Goal: Task Accomplishment & Management: Use online tool/utility

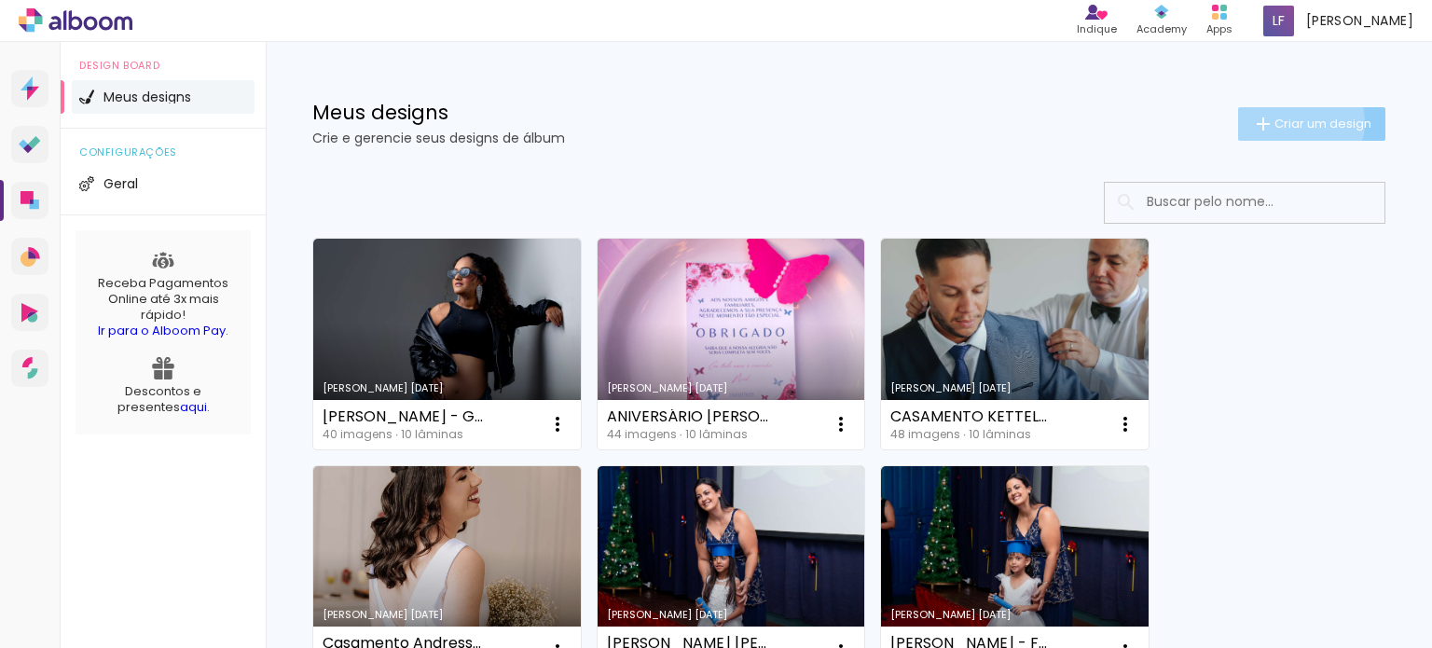
click at [1280, 122] on span "Criar um design" at bounding box center [1322, 123] width 97 height 12
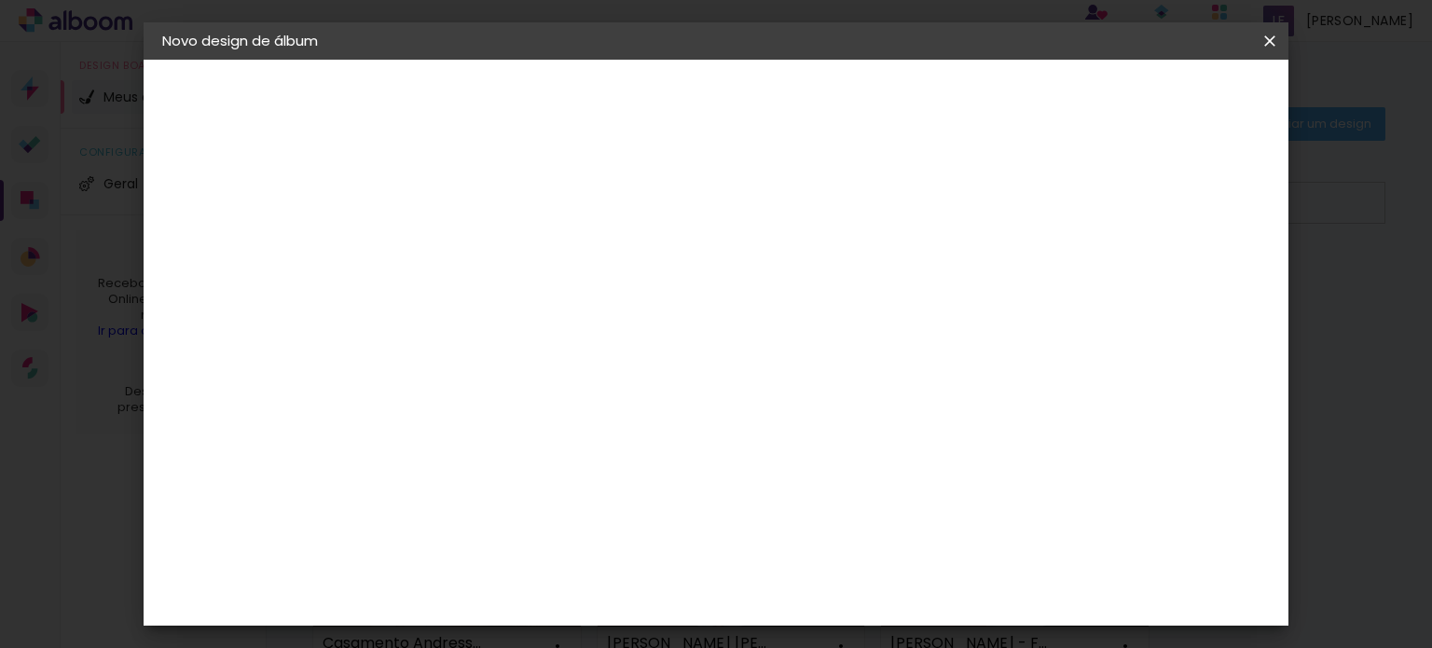
click at [467, 245] on input at bounding box center [467, 250] width 0 height 29
type input "Rebeca - 15 Anos"
type paper-input "Rebeca - 15 Anos"
click at [0, 0] on slot "Avançar" at bounding box center [0, 0] width 0 height 0
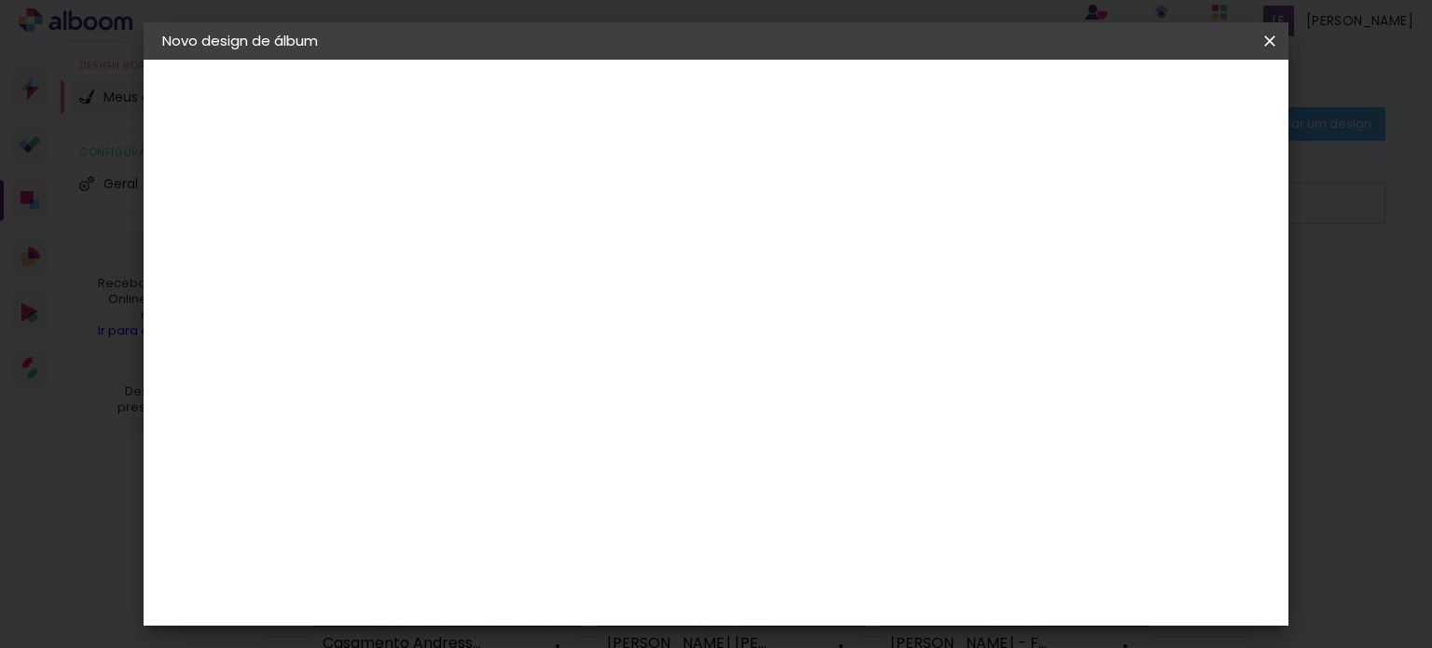
click at [0, 0] on slot "Avançar" at bounding box center [0, 0] width 0 height 0
click at [562, 313] on iron-icon at bounding box center [551, 324] width 22 height 22
click at [881, 344] on paper-item "SlimBook" at bounding box center [837, 346] width 373 height 37
type input "SlimBook"
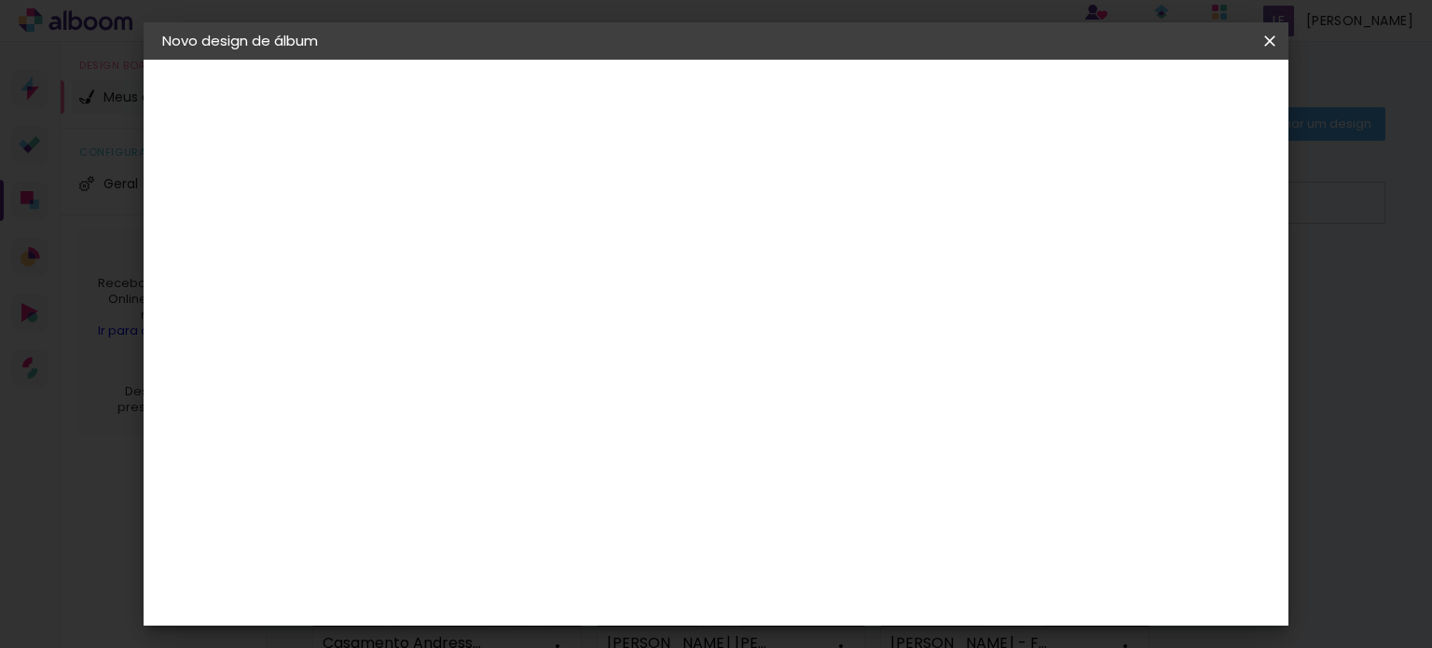
scroll to position [93, 0]
click at [593, 487] on span "20 × 30" at bounding box center [549, 506] width 87 height 38
click at [0, 0] on slot "Avançar" at bounding box center [0, 0] width 0 height 0
click at [1153, 96] on span "Iniciar design" at bounding box center [1110, 98] width 85 height 13
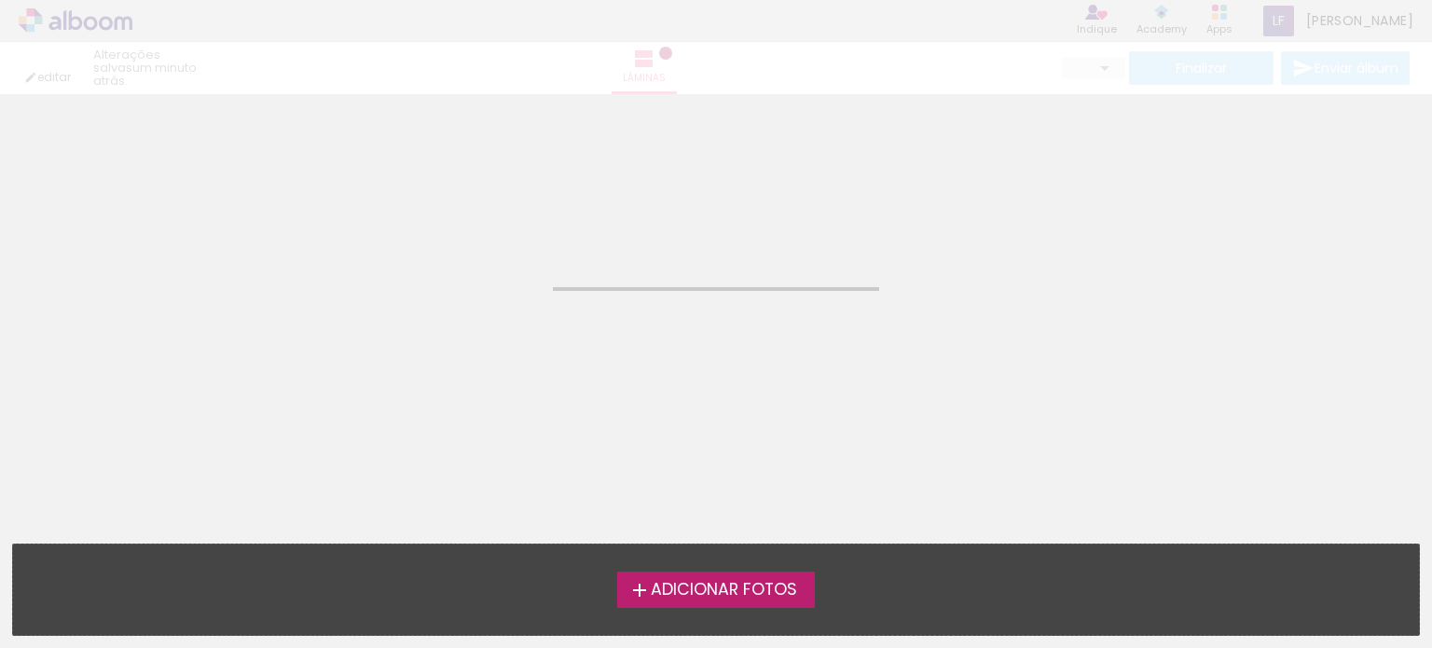
click at [1209, 94] on div "Confirmar Cancelar" at bounding box center [716, 116] width 1432 height 45
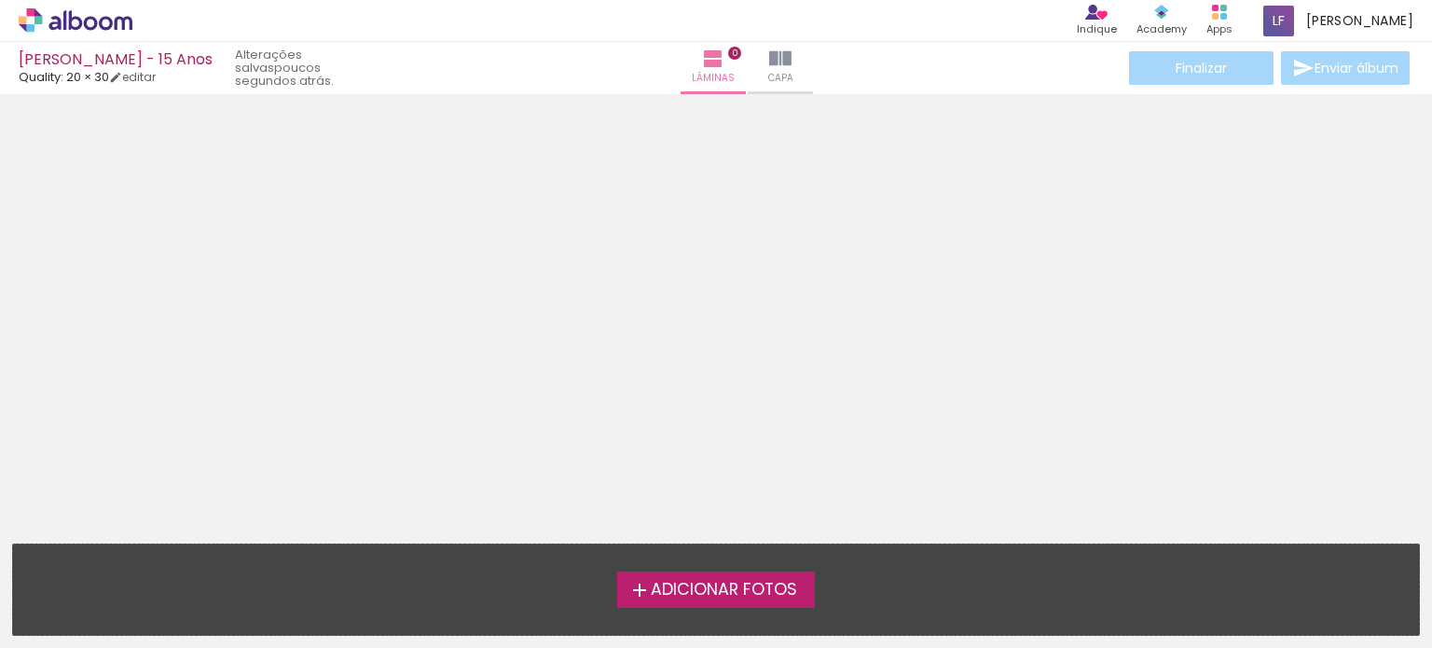
click at [630, 592] on iron-icon at bounding box center [639, 590] width 22 height 22
click at [0, 0] on input "file" at bounding box center [0, 0] width 0 height 0
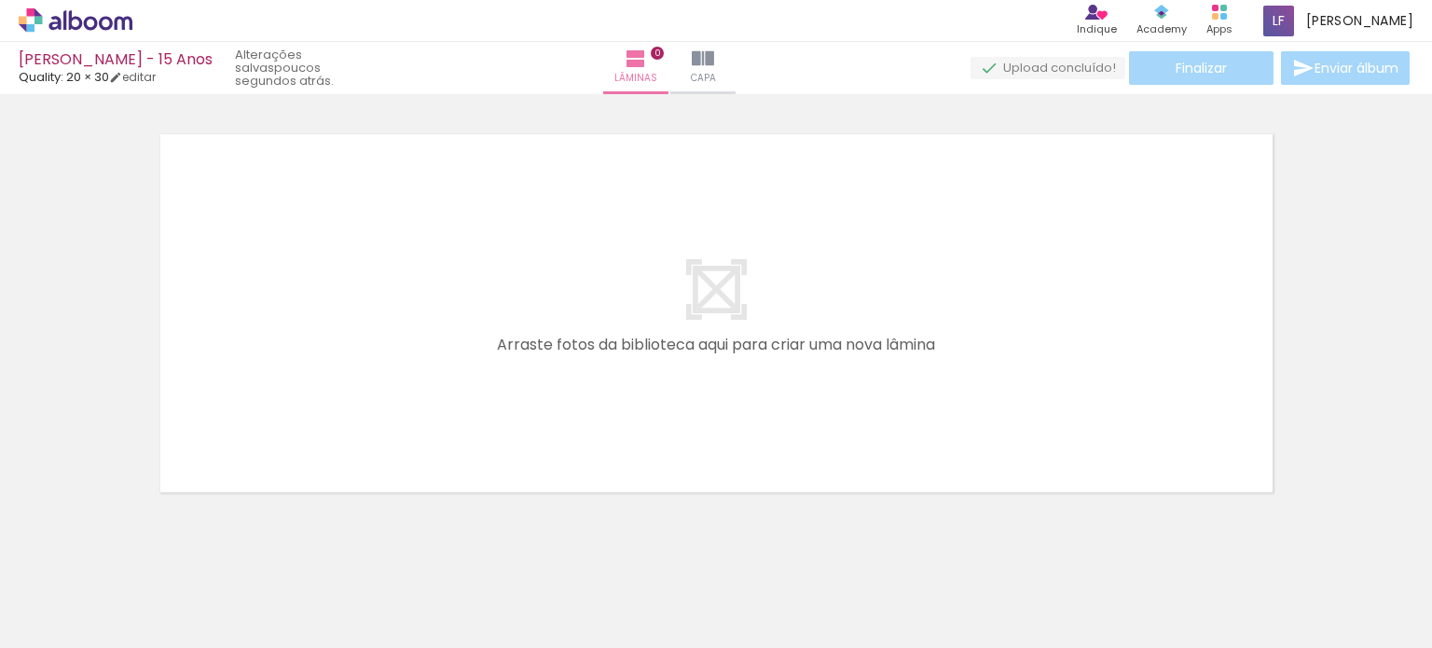
click at [22, 617] on iron-icon at bounding box center [27, 622] width 22 height 22
click at [0, 0] on input "file" at bounding box center [0, 0] width 0 height 0
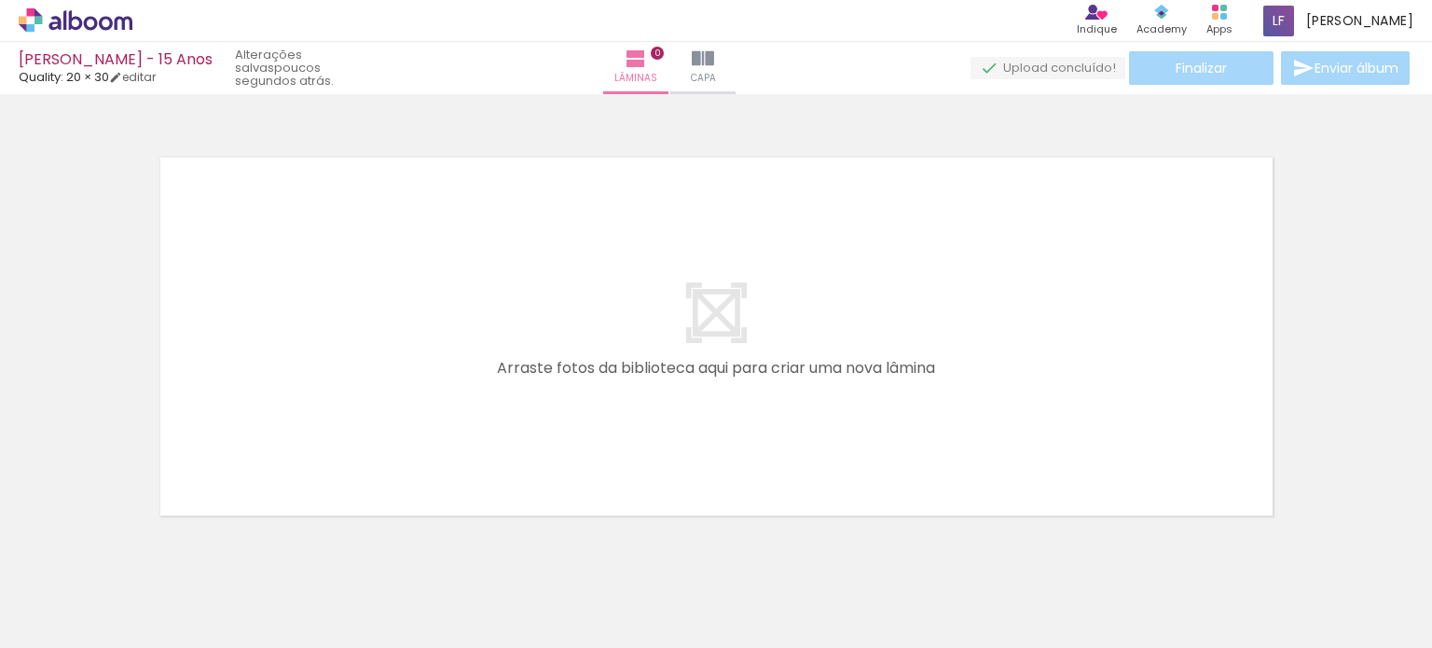
drag, startPoint x: 503, startPoint y: 469, endPoint x: 313, endPoint y: 362, distance: 218.3
click at [313, 362] on quentale-layouter at bounding box center [716, 336] width 1131 height 377
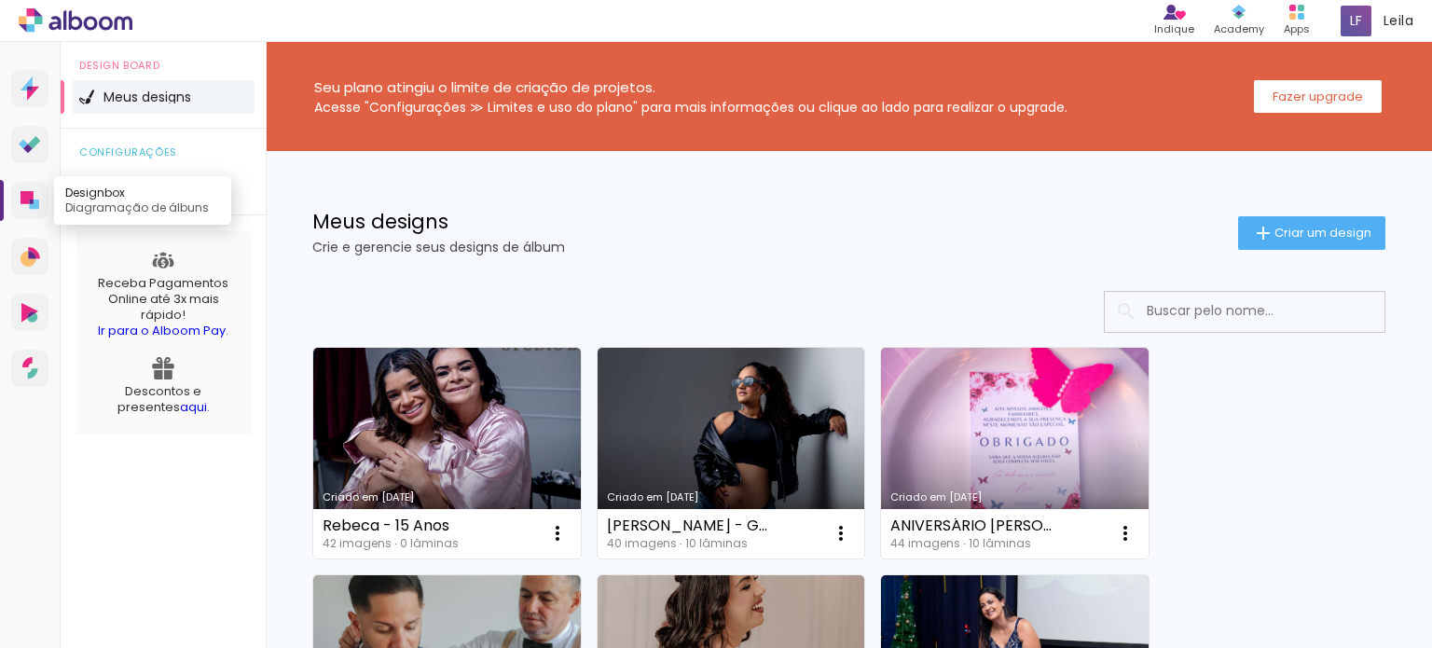
click at [30, 193] on icon at bounding box center [27, 197] width 13 height 13
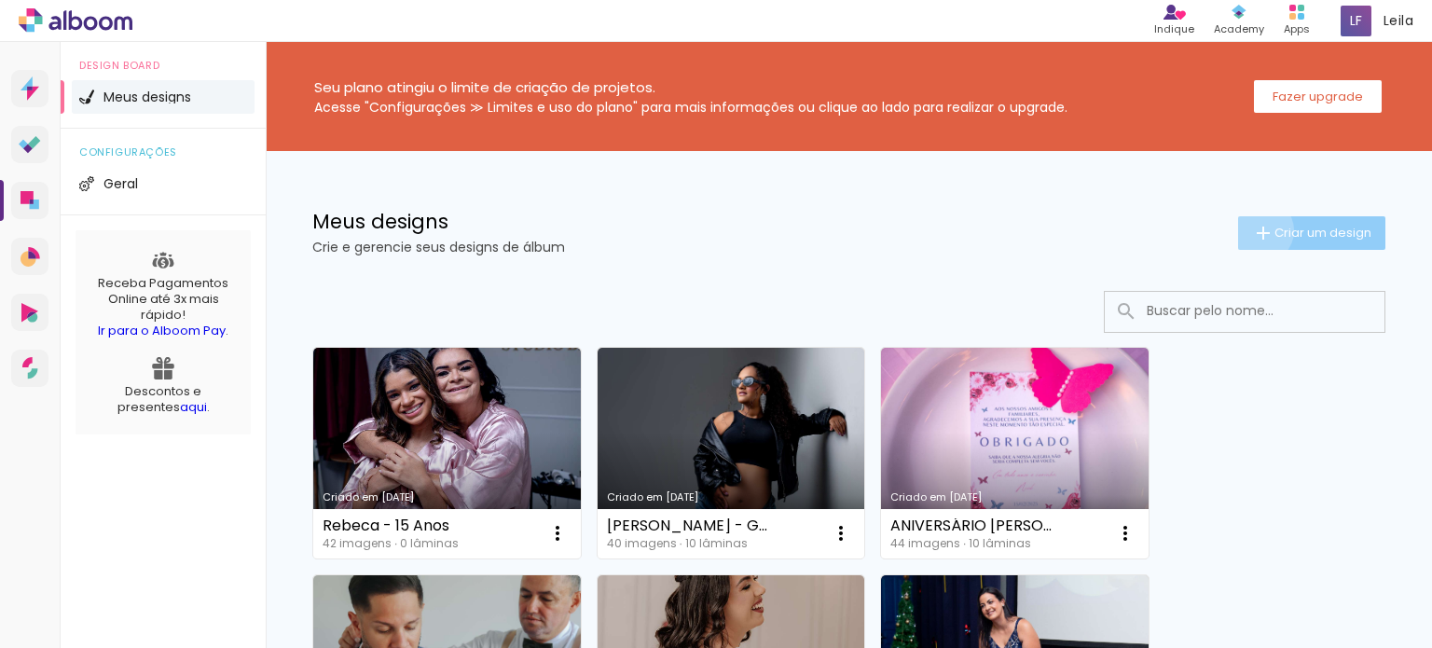
click at [1252, 230] on iron-icon at bounding box center [1263, 233] width 22 height 22
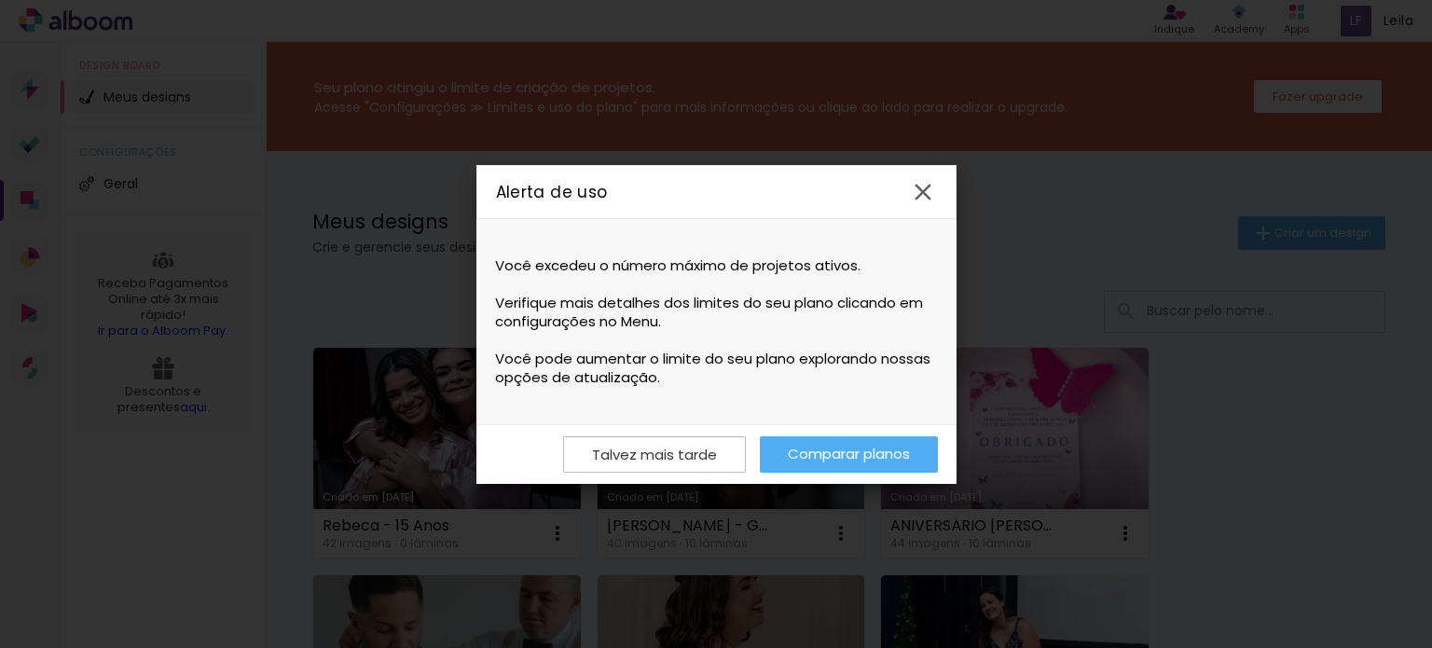
click at [876, 446] on link "Comparar planos" at bounding box center [849, 454] width 178 height 36
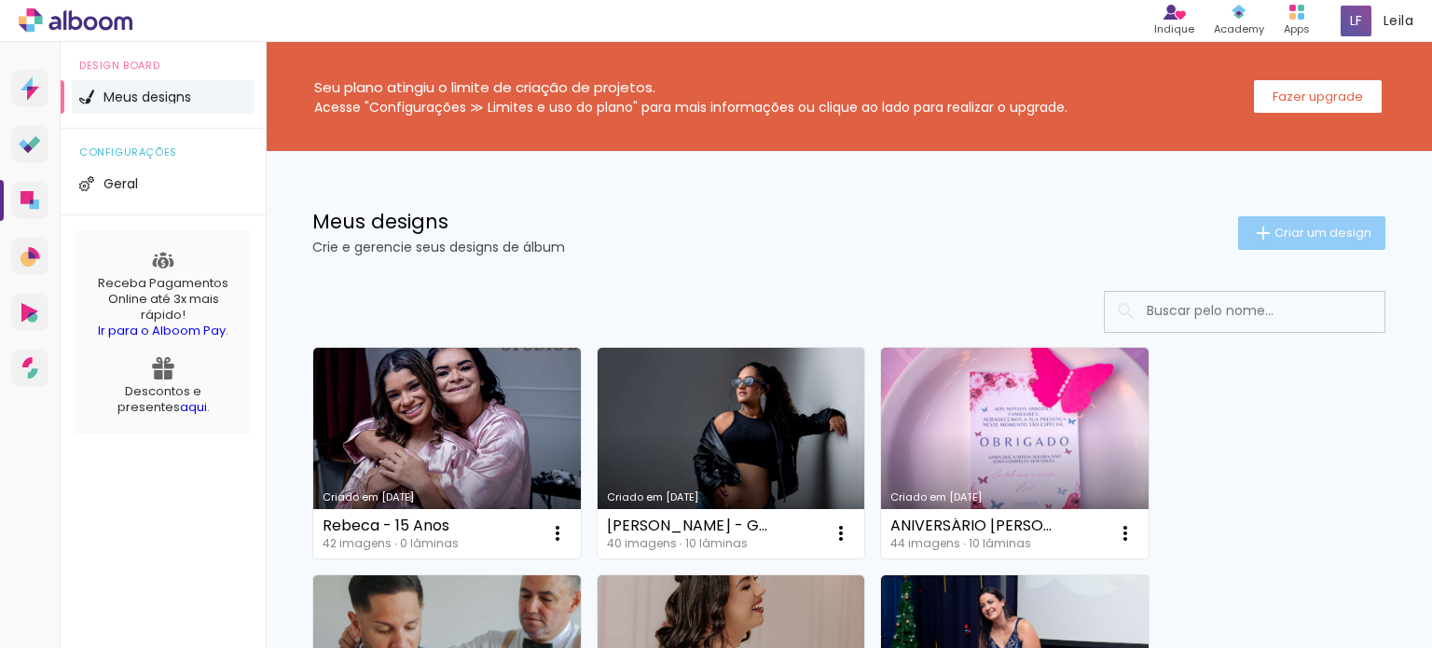
click at [1279, 229] on span "Criar um design" at bounding box center [1322, 232] width 97 height 12
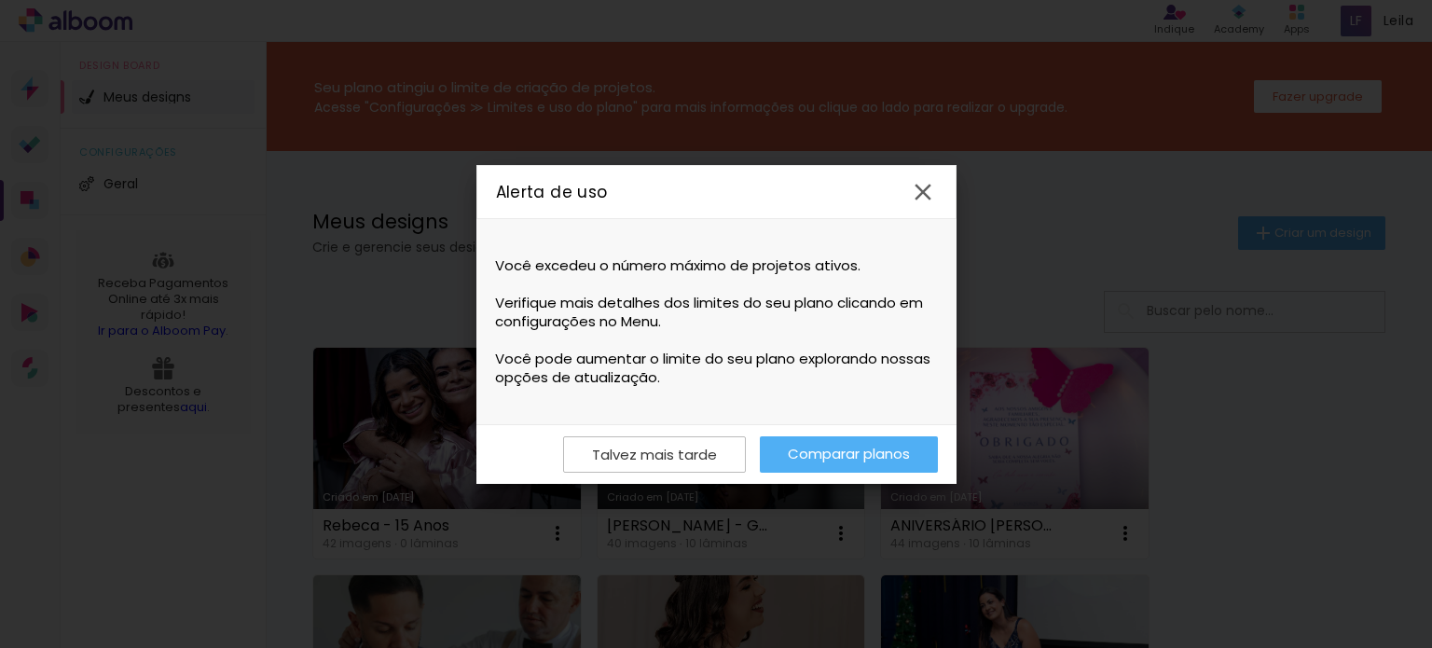
click at [809, 449] on link "Comparar planos" at bounding box center [849, 454] width 178 height 36
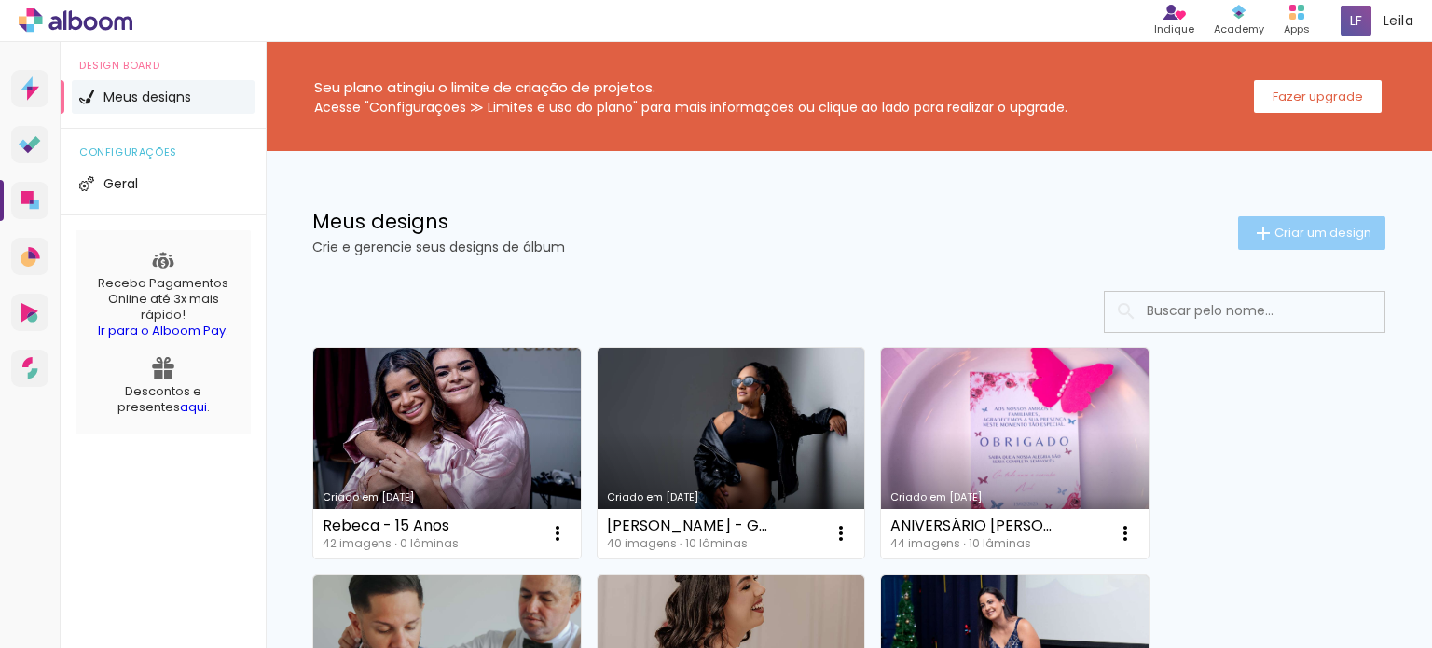
click at [1276, 226] on span "Criar um design" at bounding box center [1322, 232] width 97 height 12
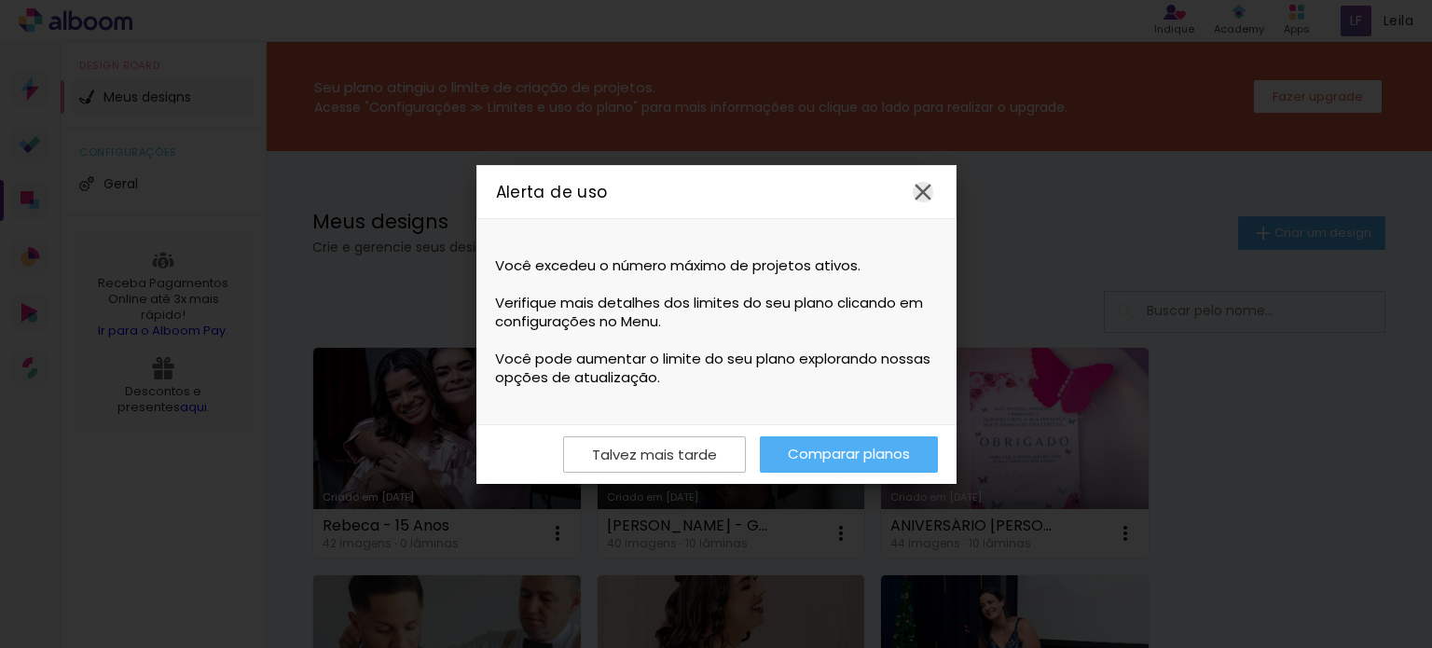
click at [922, 189] on iron-icon at bounding box center [923, 192] width 28 height 28
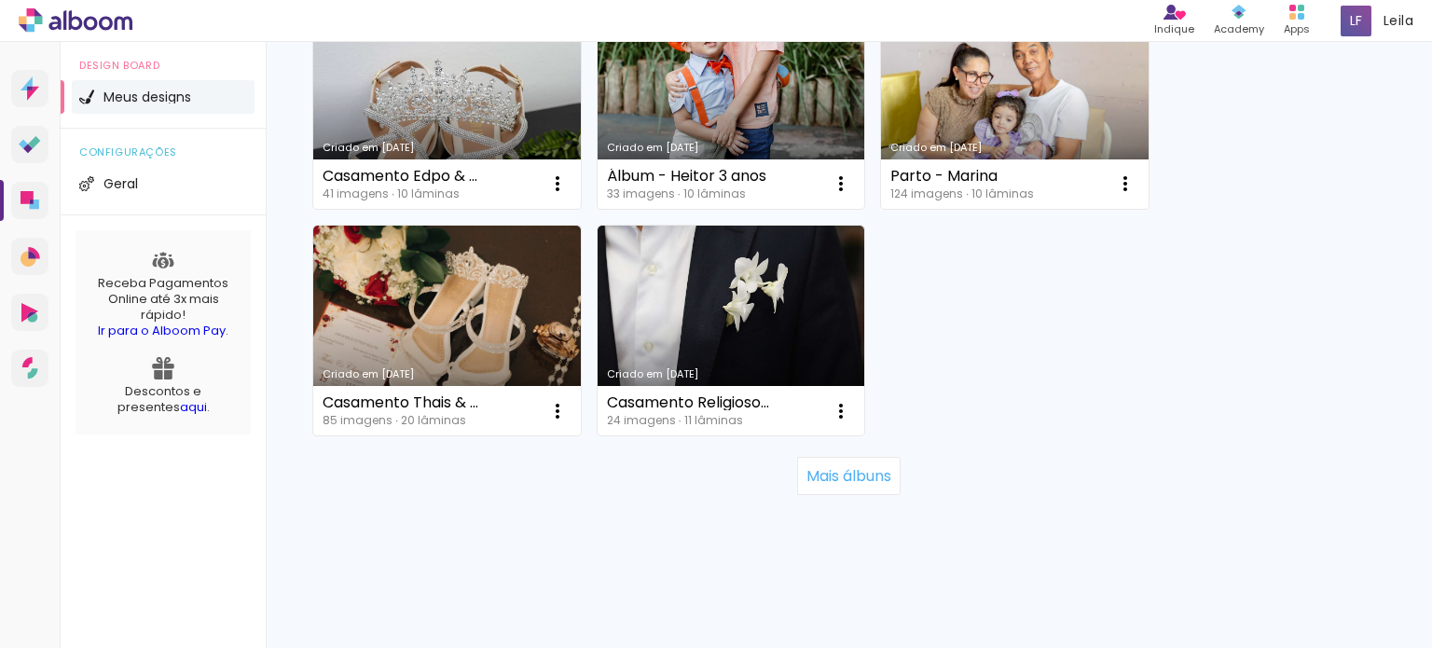
scroll to position [1951, 0]
click at [116, 177] on span "Geral" at bounding box center [120, 183] width 34 height 13
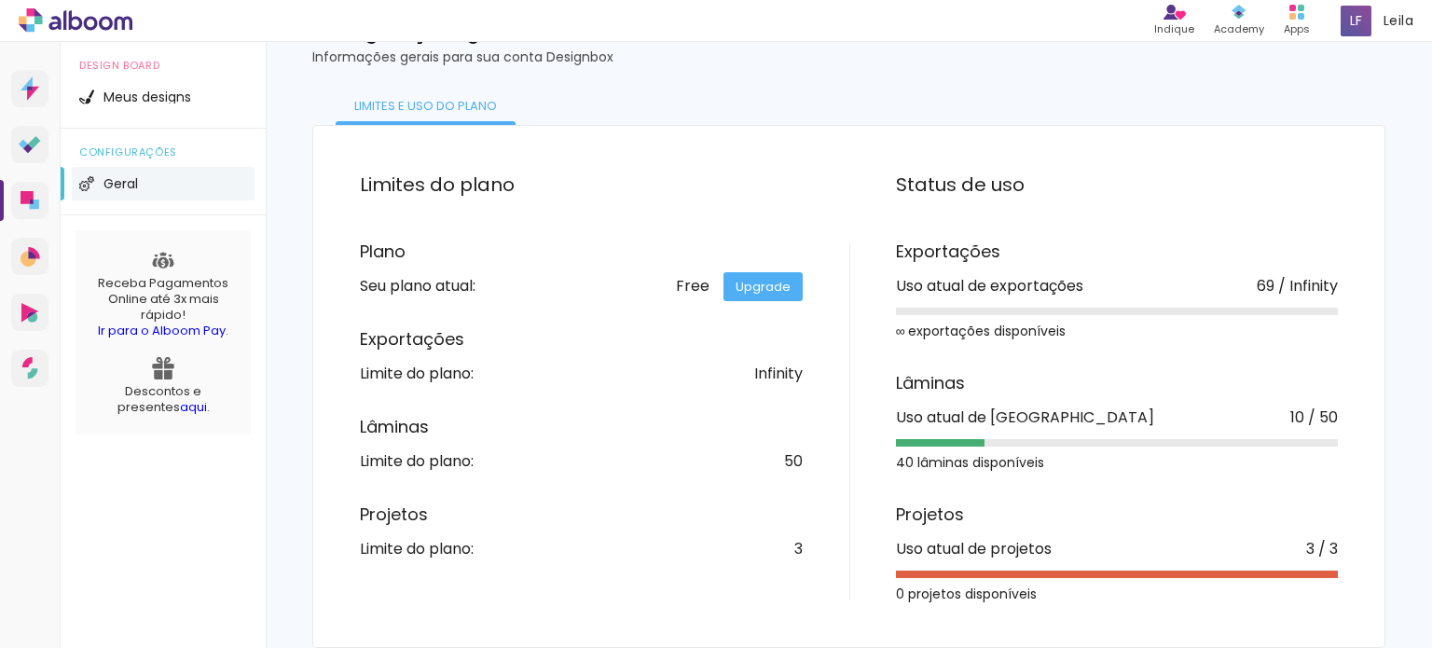
scroll to position [203, 0]
click at [749, 275] on link "Upgrade" at bounding box center [762, 286] width 79 height 29
